Goal: Find specific page/section: Find specific page/section

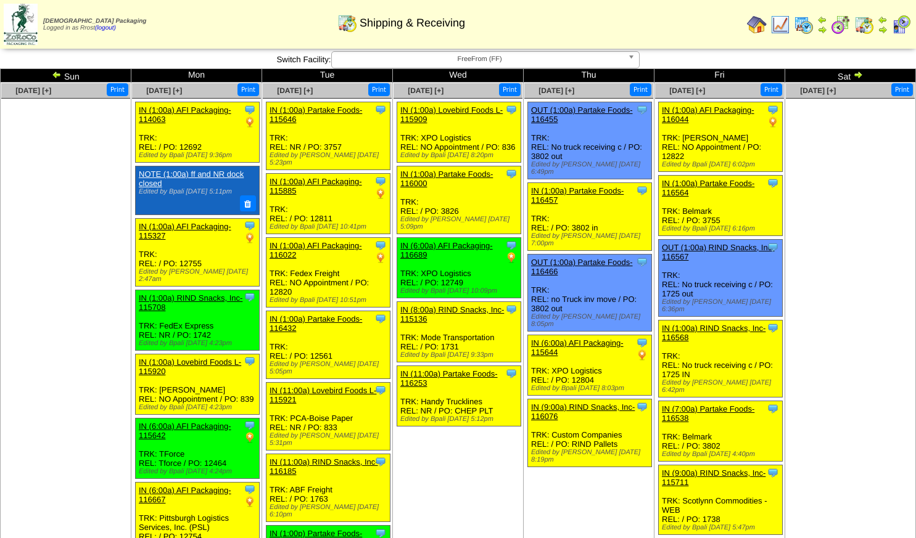
click at [857, 73] on img at bounding box center [858, 75] width 10 height 10
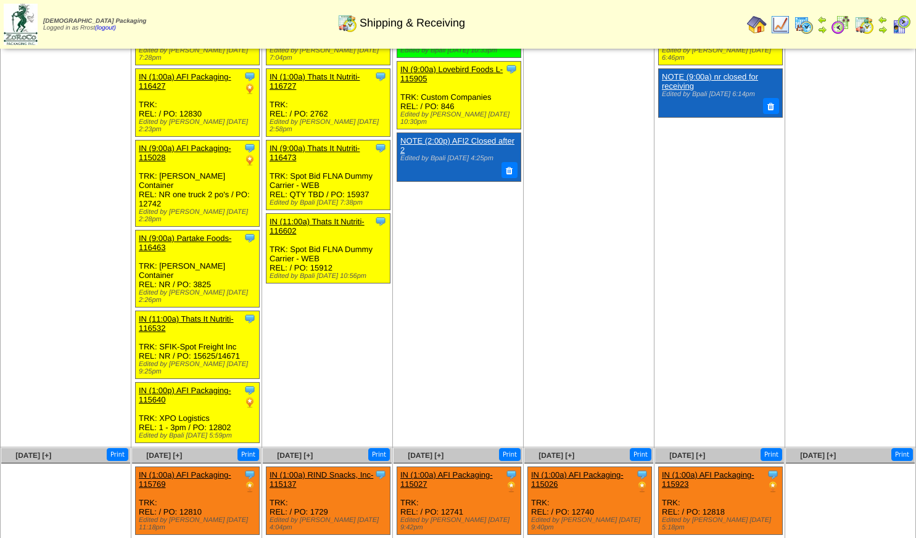
scroll to position [214, 0]
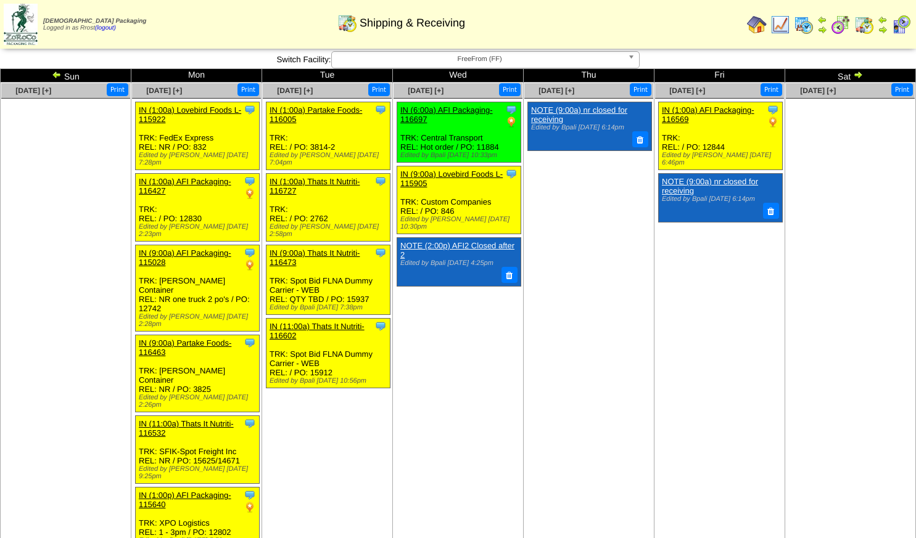
click at [865, 23] on img at bounding box center [864, 25] width 20 height 20
